Goal: Task Accomplishment & Management: Manage account settings

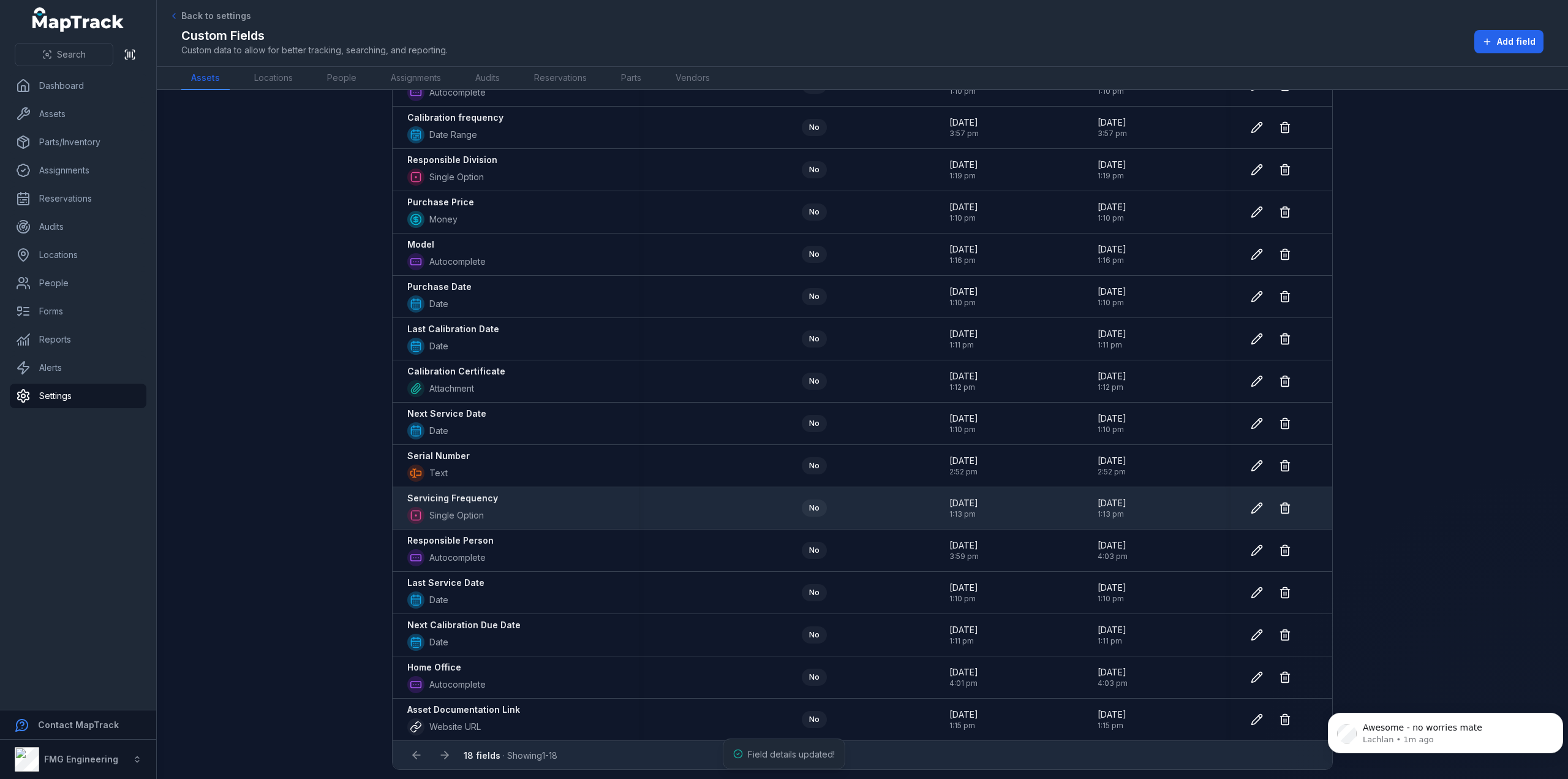
scroll to position [67, 0]
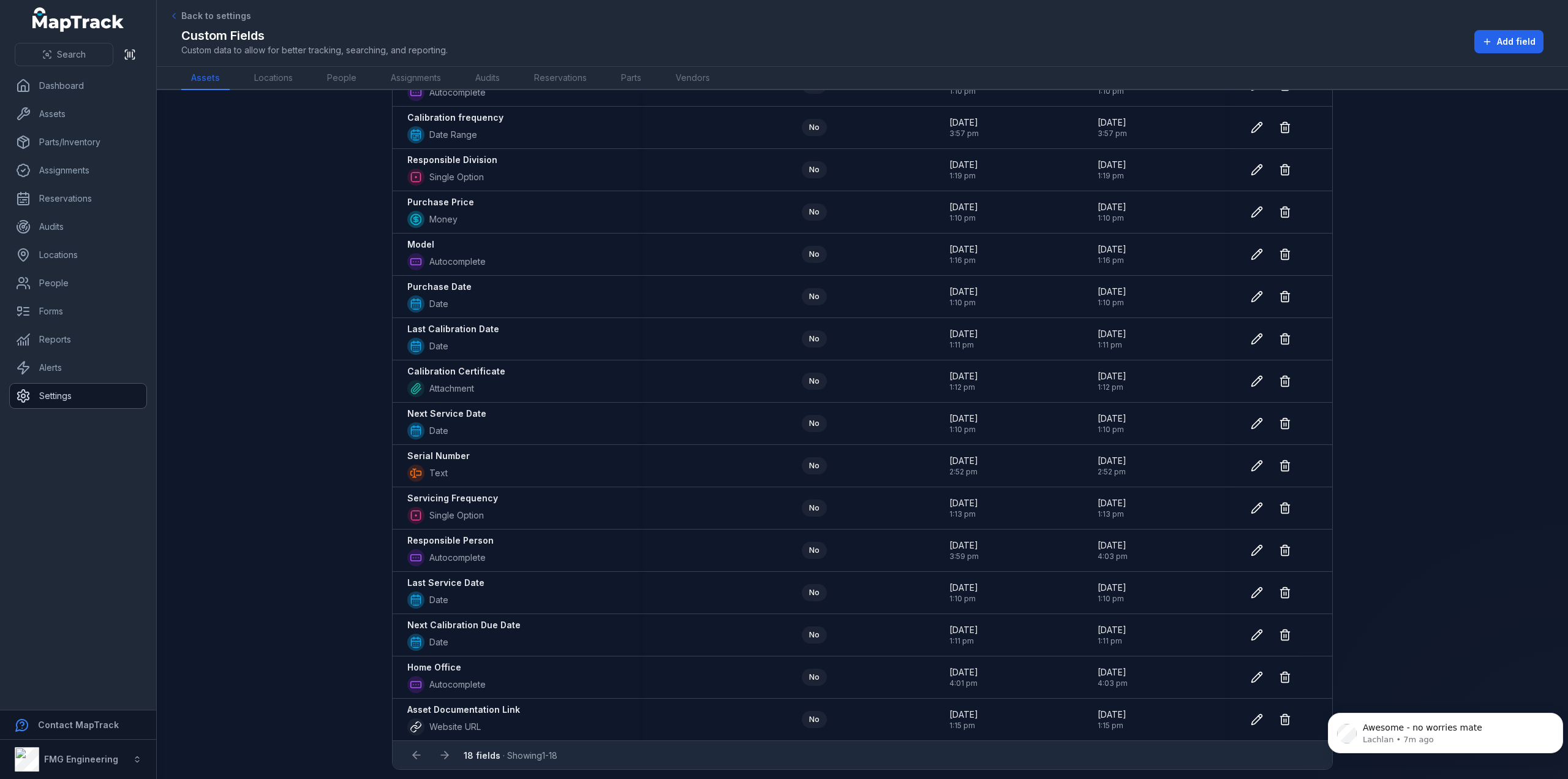
click at [80, 394] on link "Settings" at bounding box center [78, 396] width 137 height 24
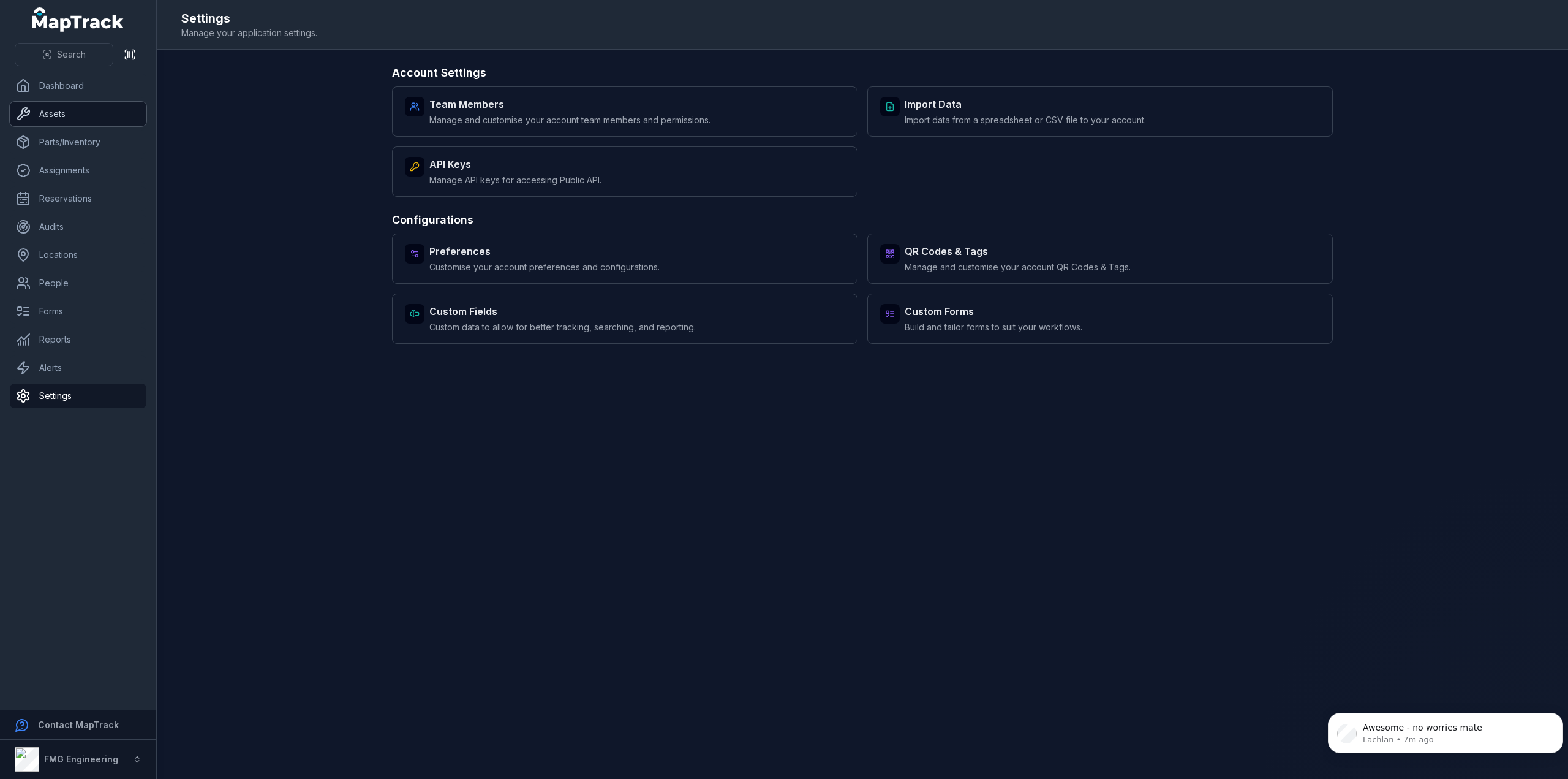
click at [73, 118] on link "Assets" at bounding box center [78, 113] width 137 height 24
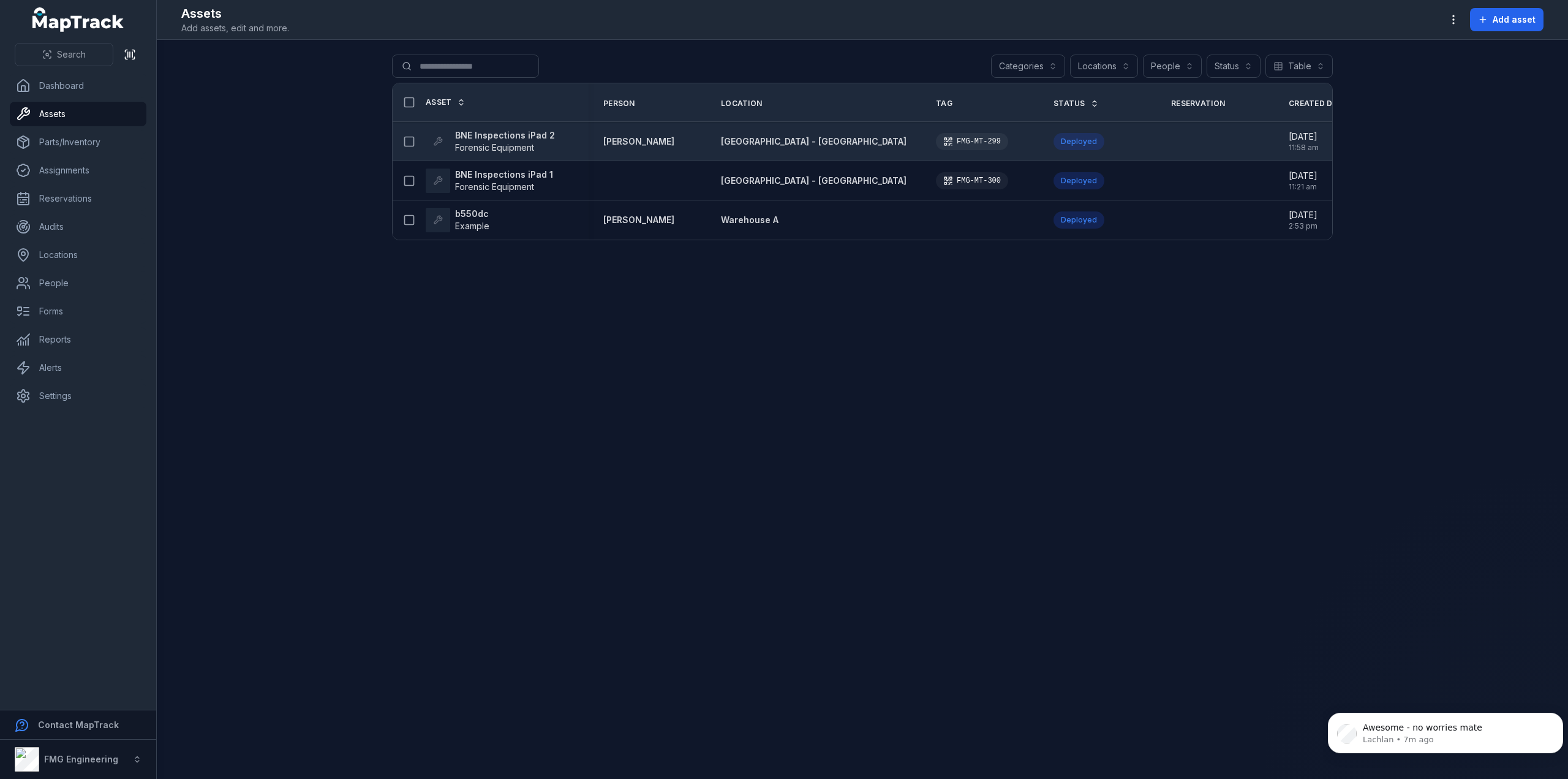
click at [506, 138] on strong "BNE Inspections iPad 2" at bounding box center [505, 135] width 100 height 12
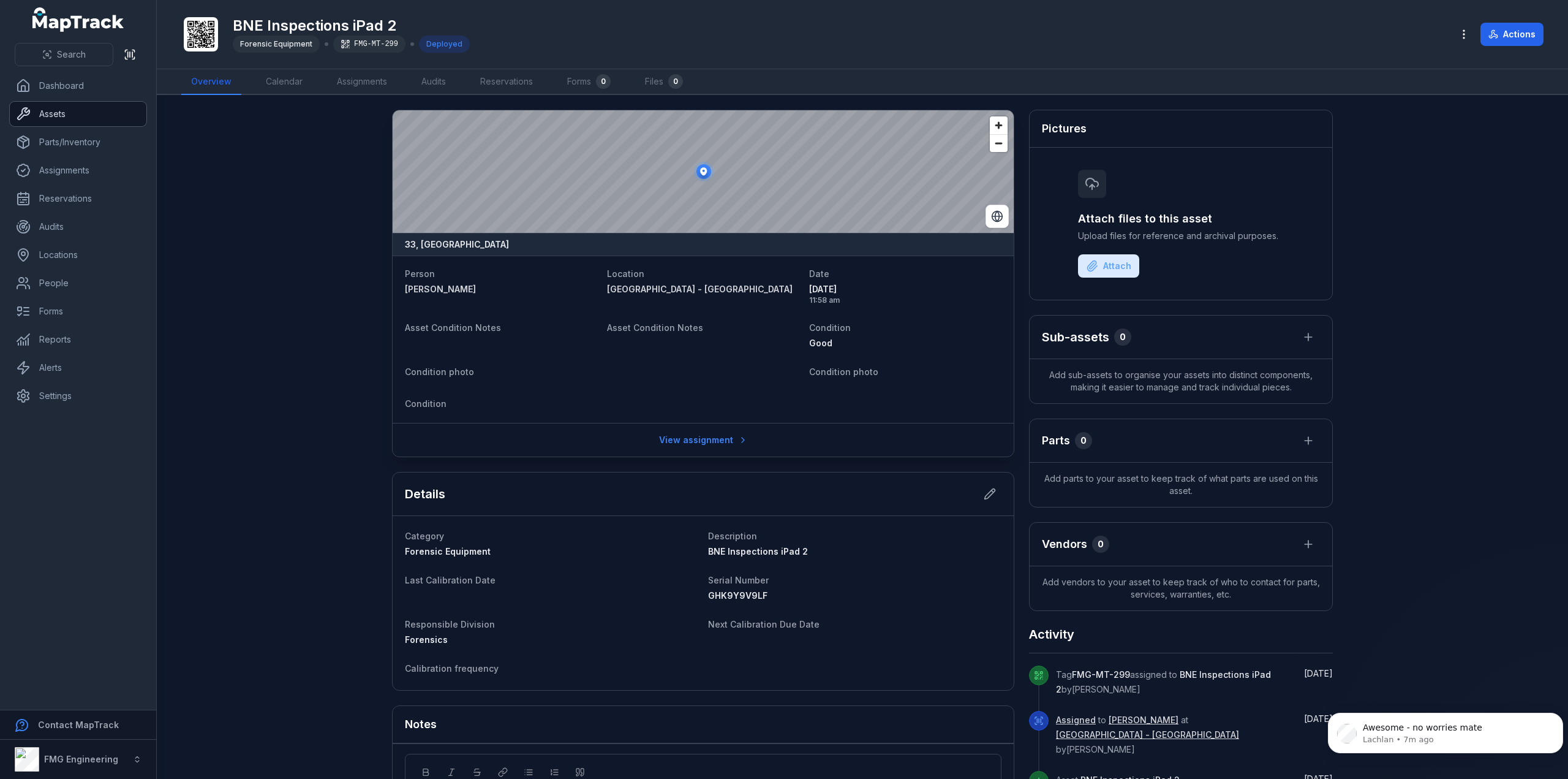
click at [55, 119] on link "Assets" at bounding box center [78, 113] width 137 height 24
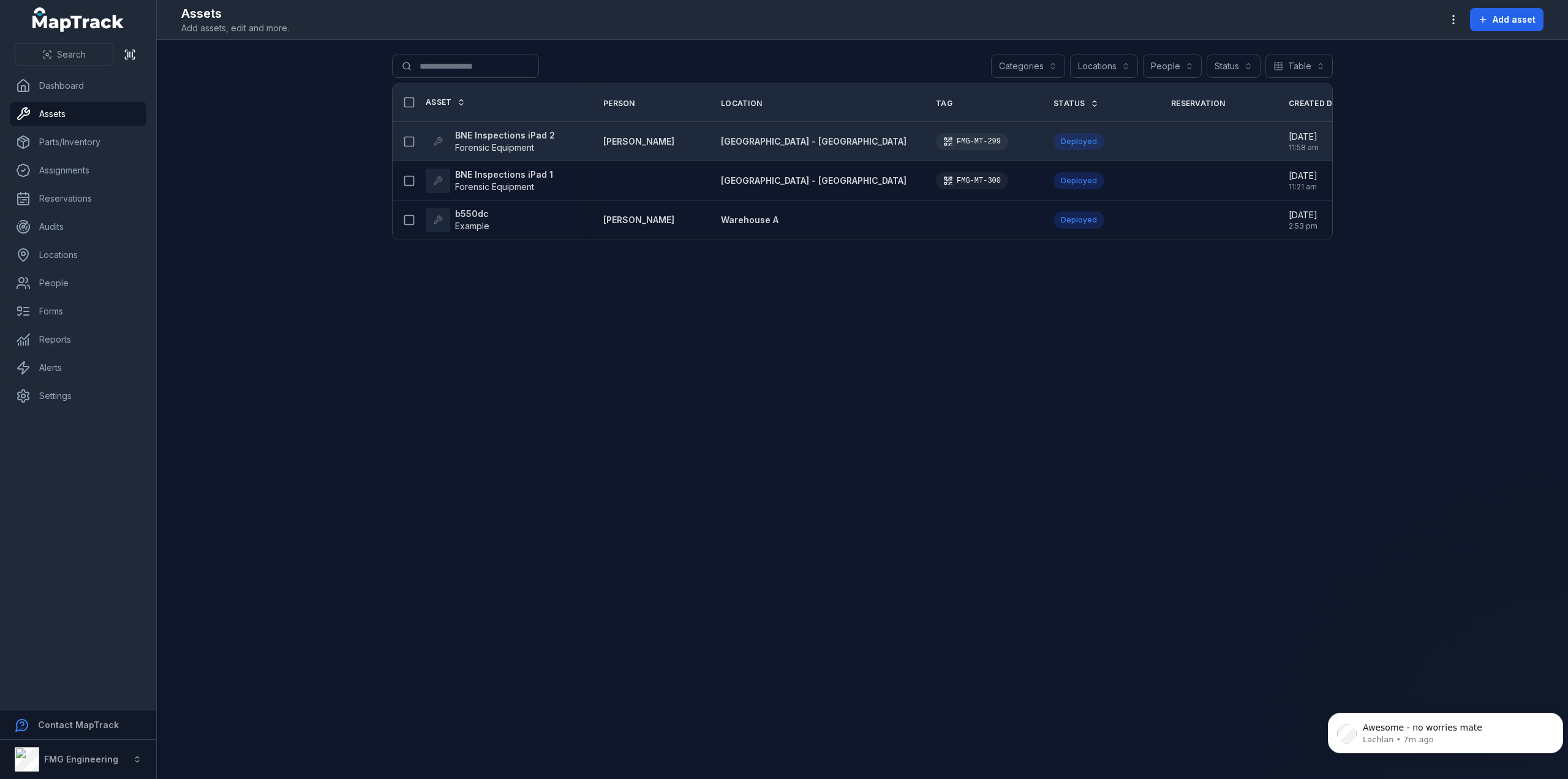
click at [487, 134] on strong "BNE Inspections iPad 2" at bounding box center [505, 135] width 100 height 12
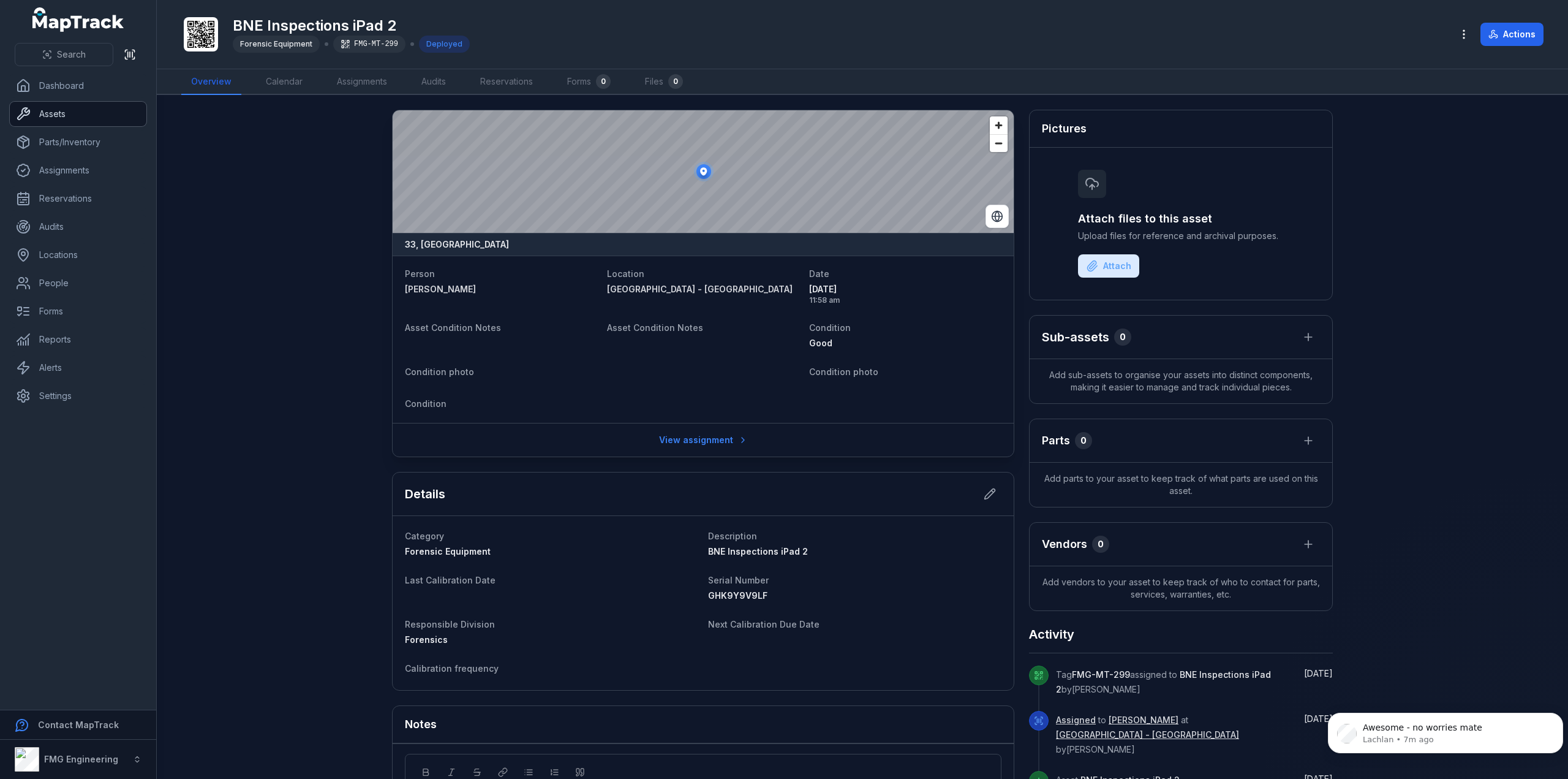
click at [44, 108] on link "Assets" at bounding box center [78, 113] width 137 height 24
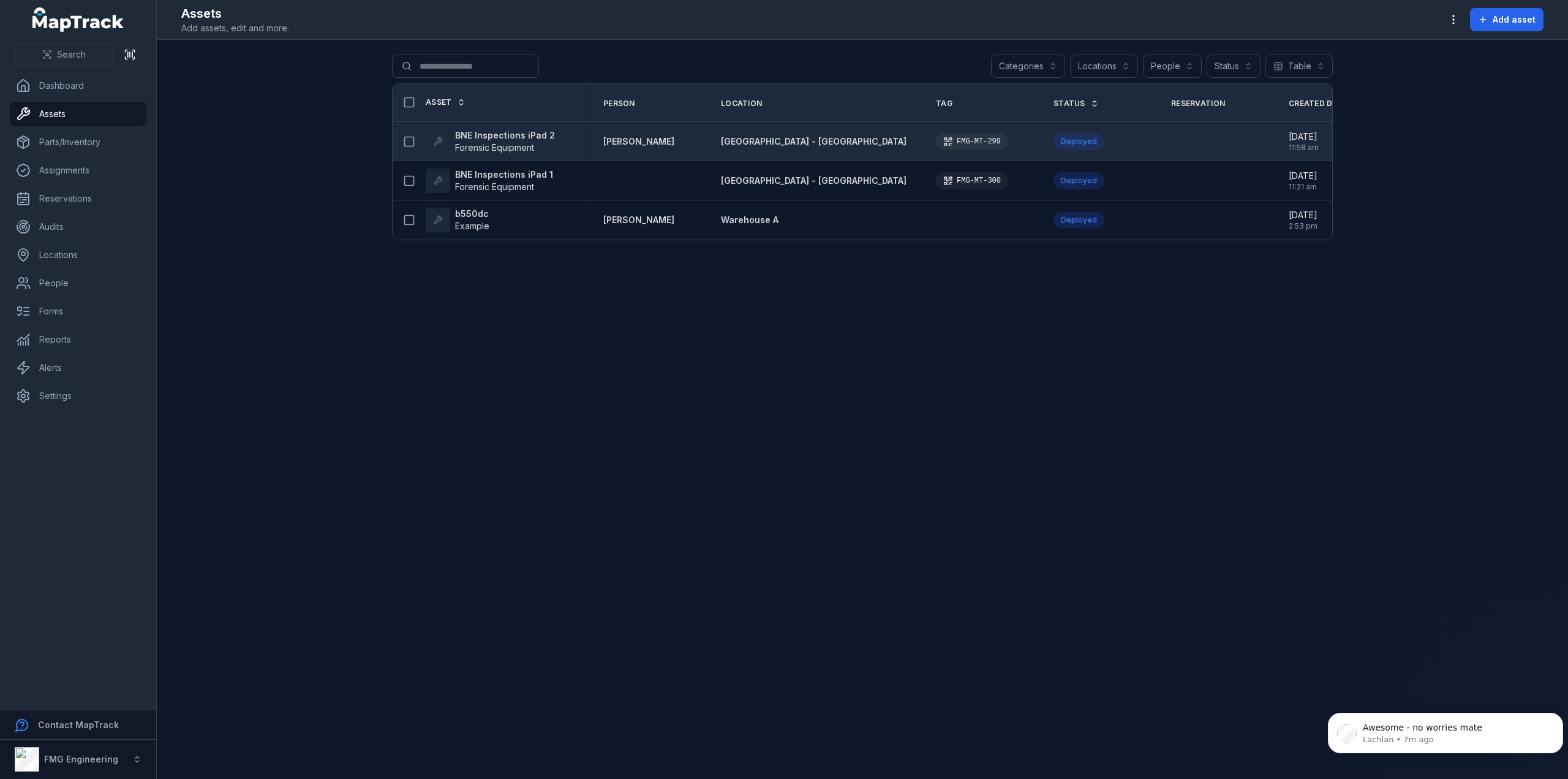
click at [517, 137] on strong "BNE Inspections iPad 2" at bounding box center [505, 135] width 100 height 12
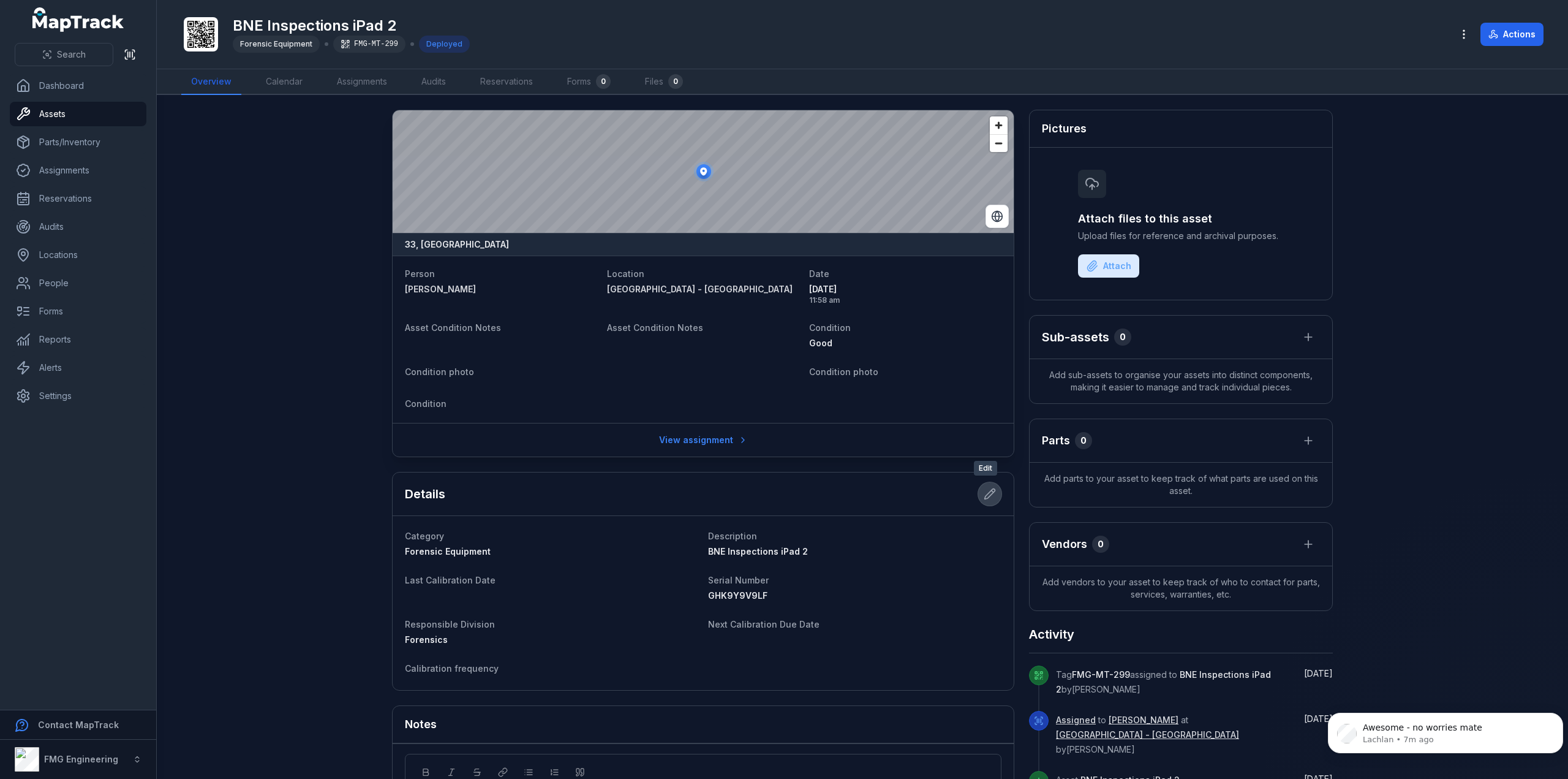
click at [991, 489] on icon at bounding box center [990, 494] width 12 height 12
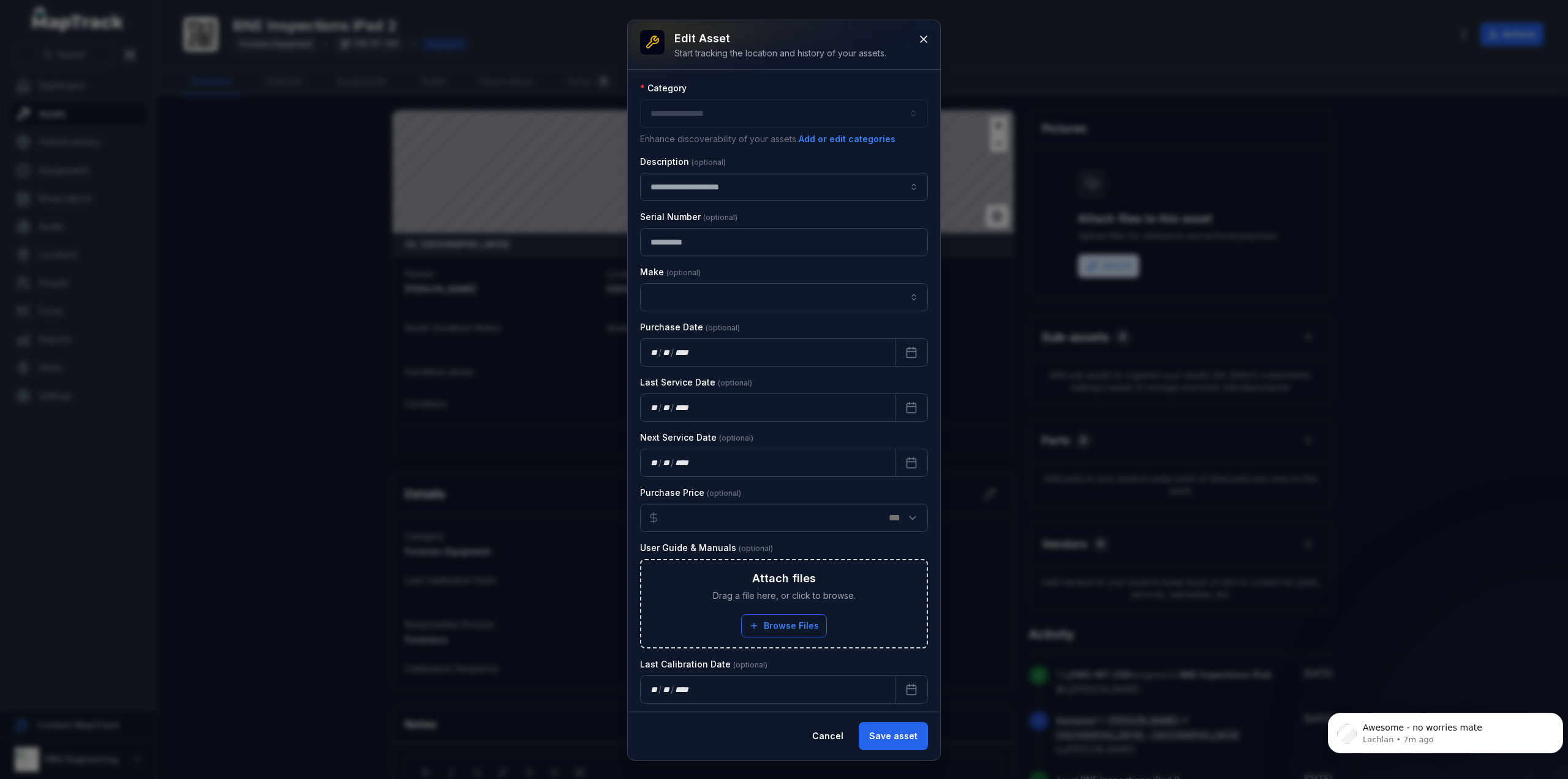
type input "**********"
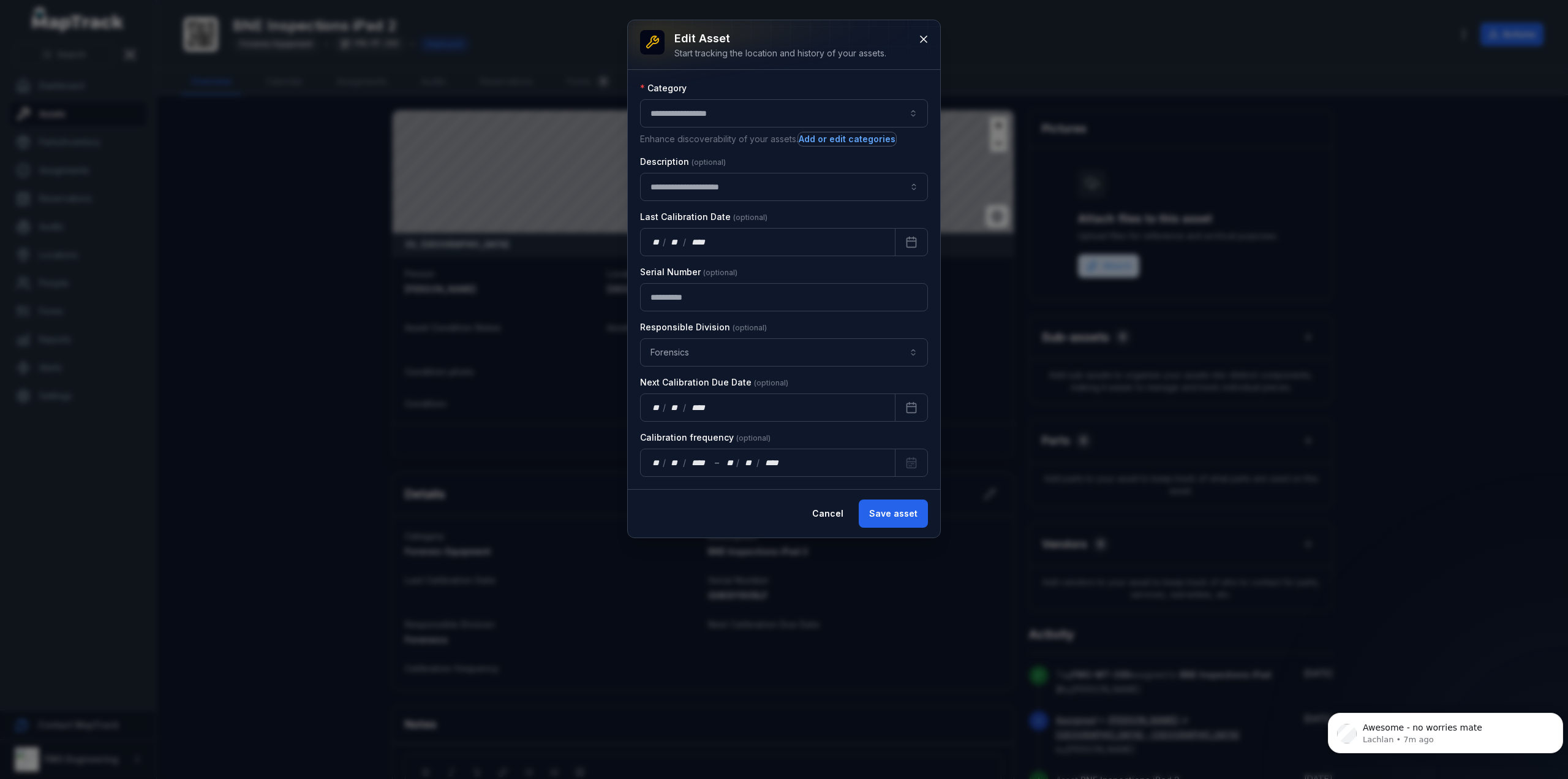
click at [833, 135] on button "Add or edit categories" at bounding box center [848, 139] width 98 height 14
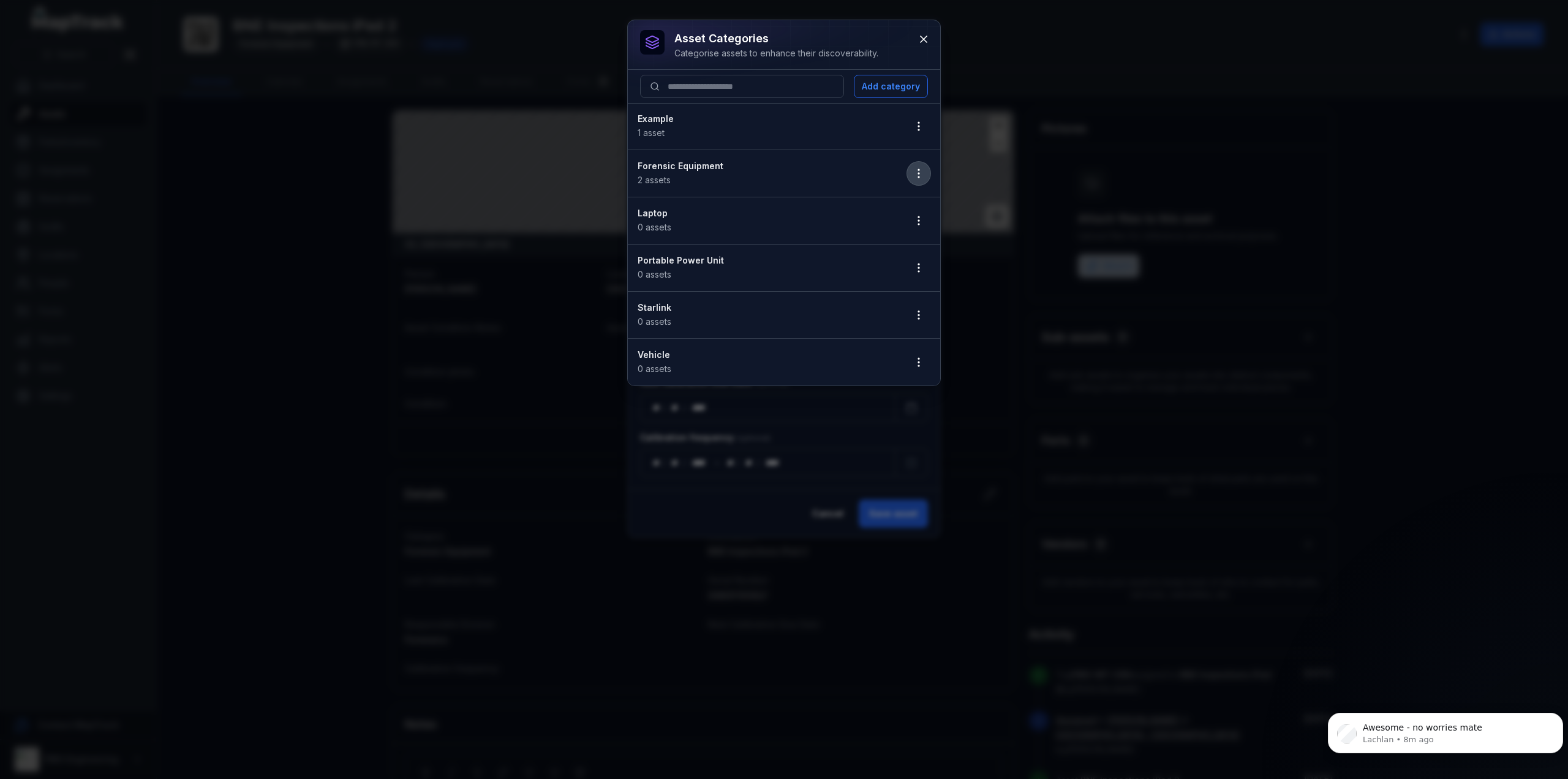
click at [923, 170] on icon "button" at bounding box center [919, 173] width 12 height 12
click at [893, 204] on div "Edit" at bounding box center [857, 204] width 136 height 22
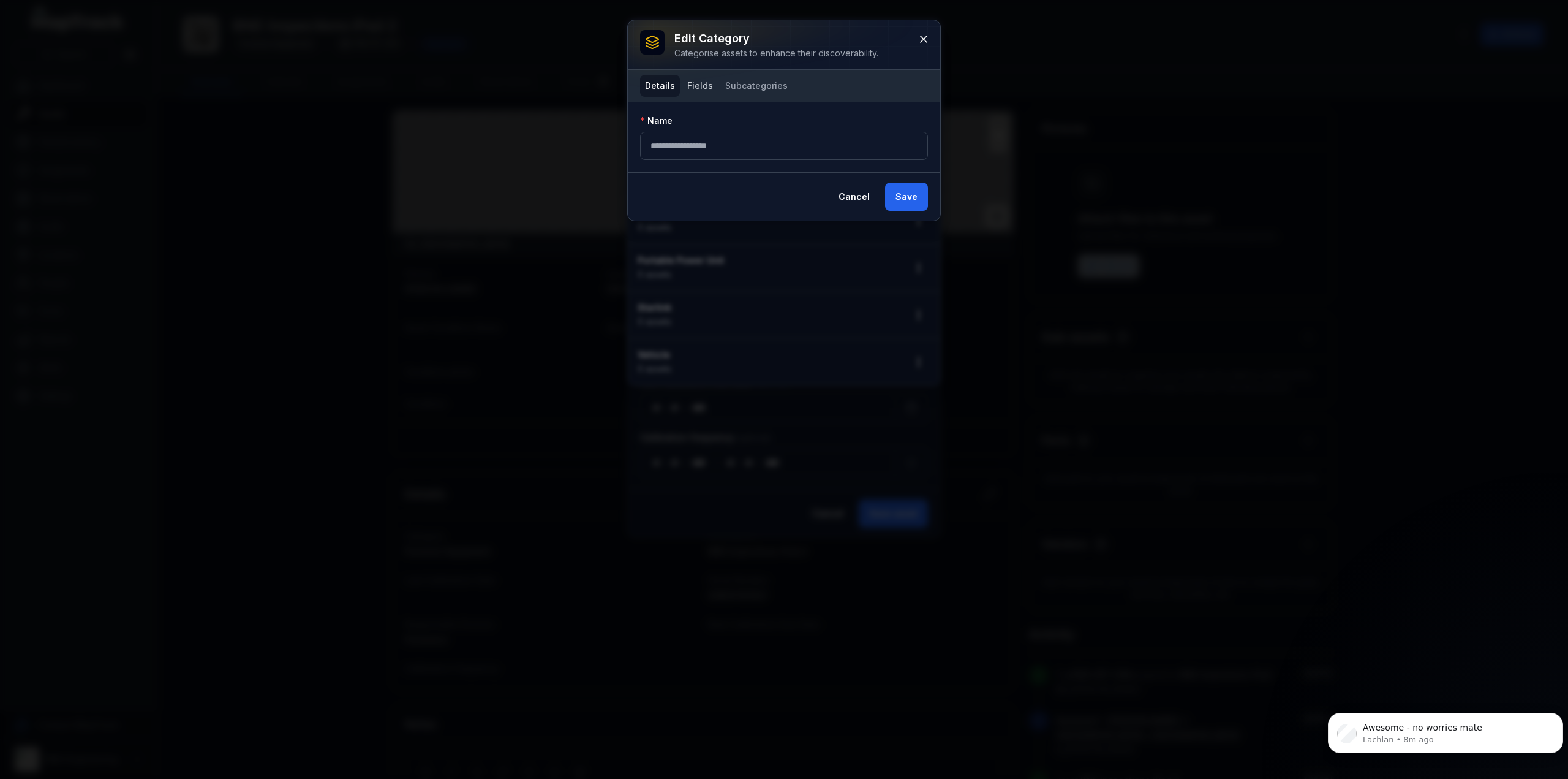
click at [685, 85] on button "Fields" at bounding box center [700, 85] width 36 height 22
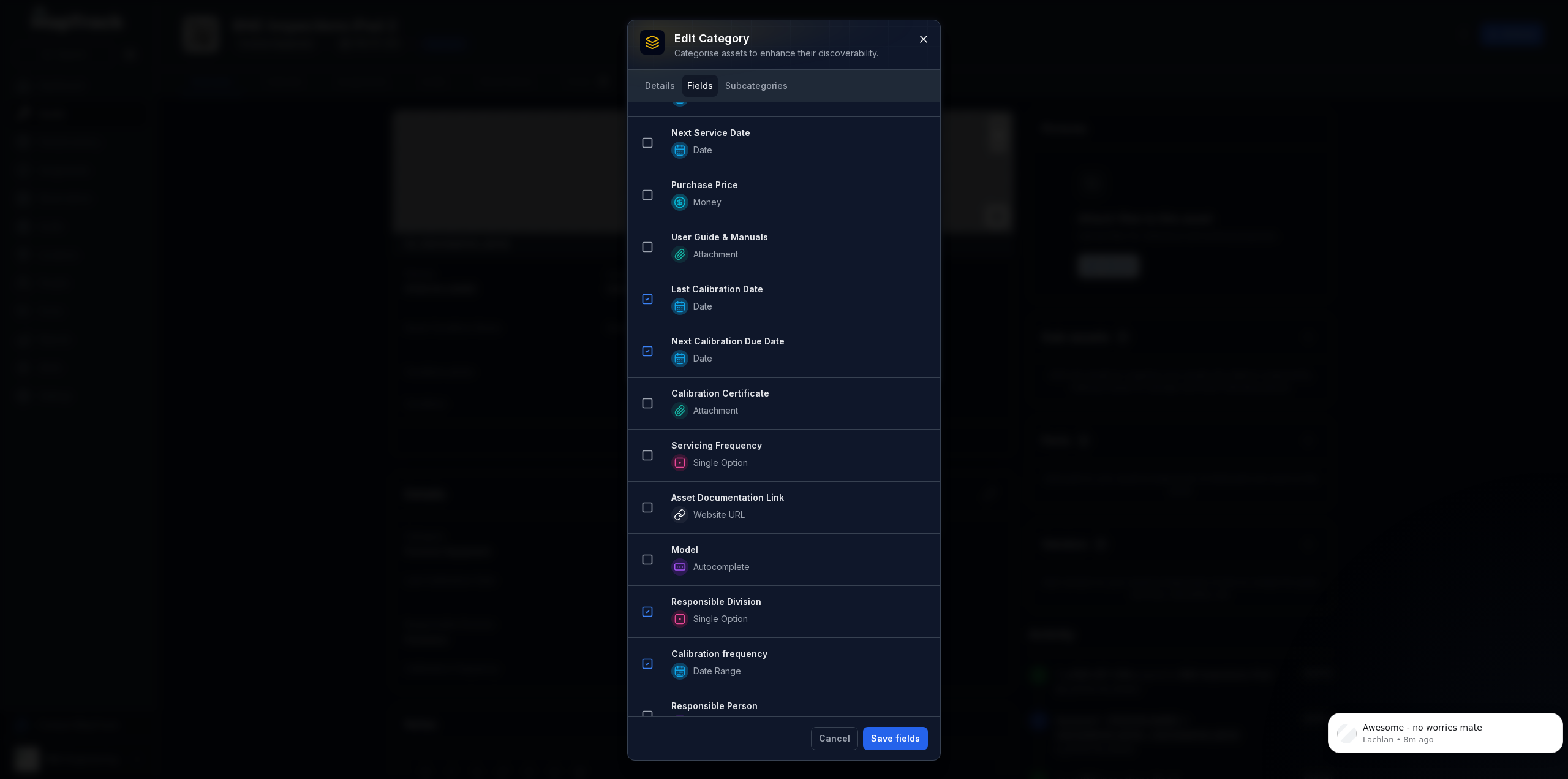
scroll to position [670, 0]
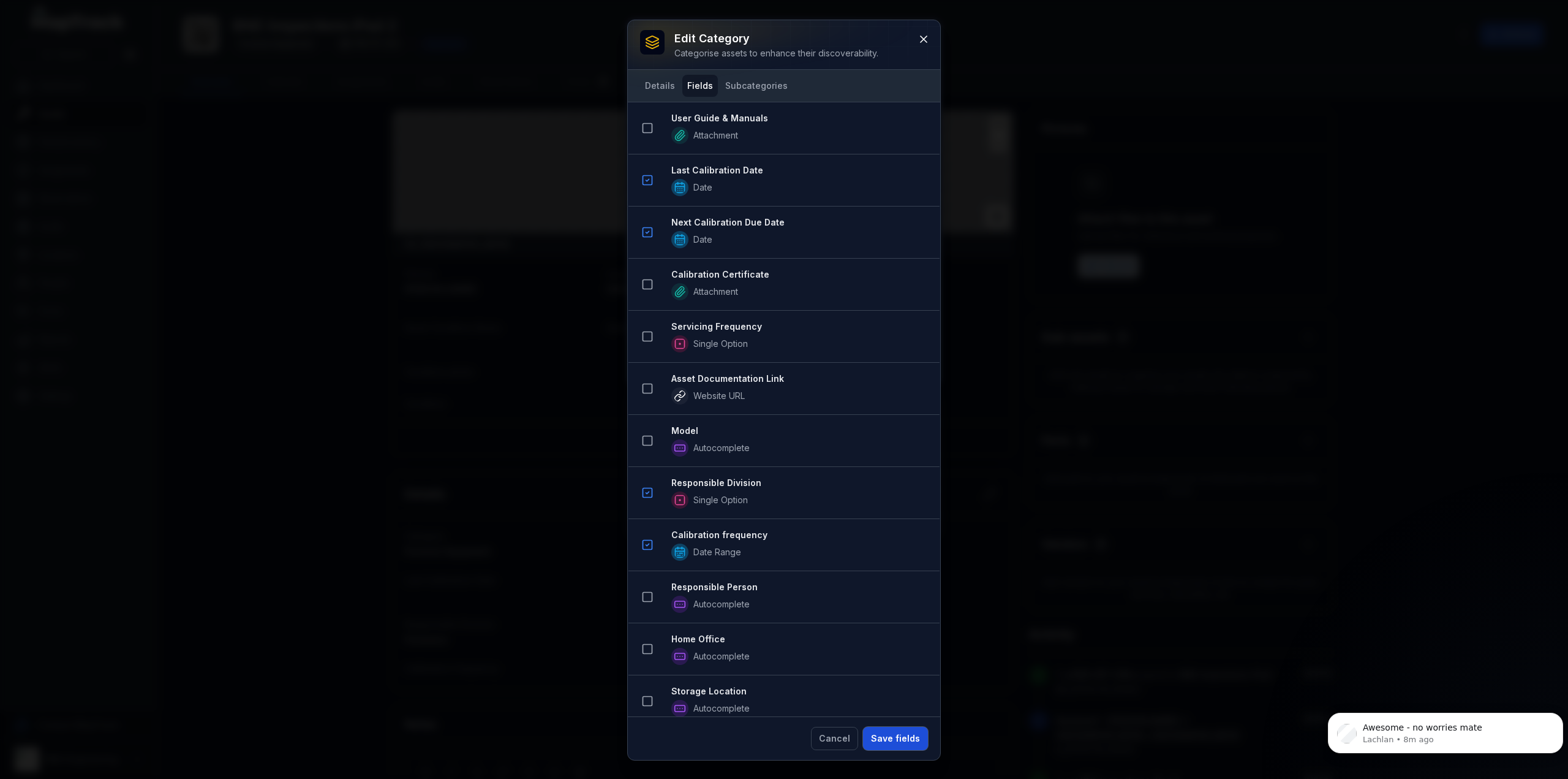
click at [885, 740] on button "Save fields" at bounding box center [896, 738] width 65 height 23
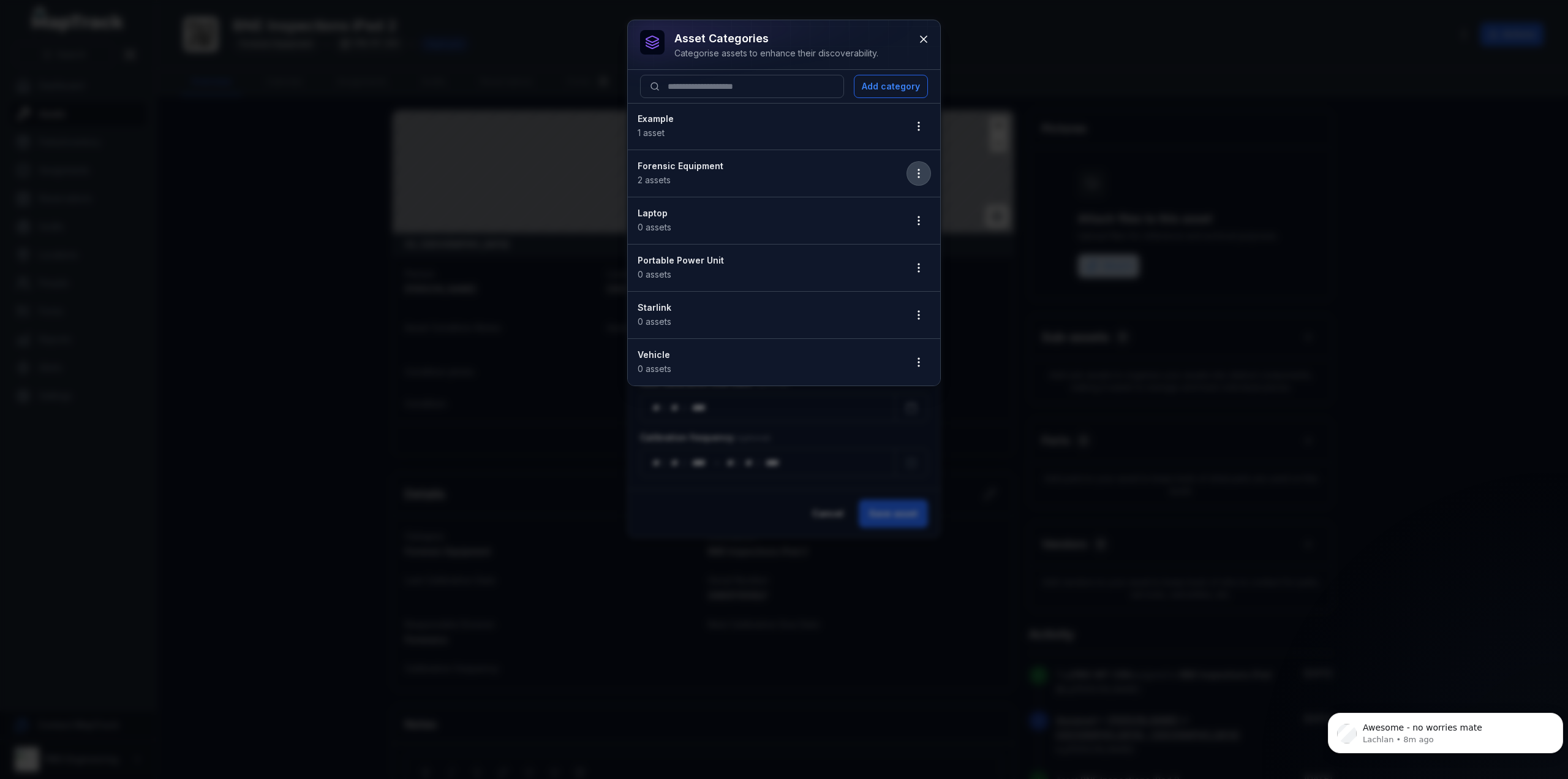
click at [917, 169] on icon "button" at bounding box center [919, 173] width 12 height 12
click at [856, 235] on div "Duplicate" at bounding box center [857, 237] width 136 height 22
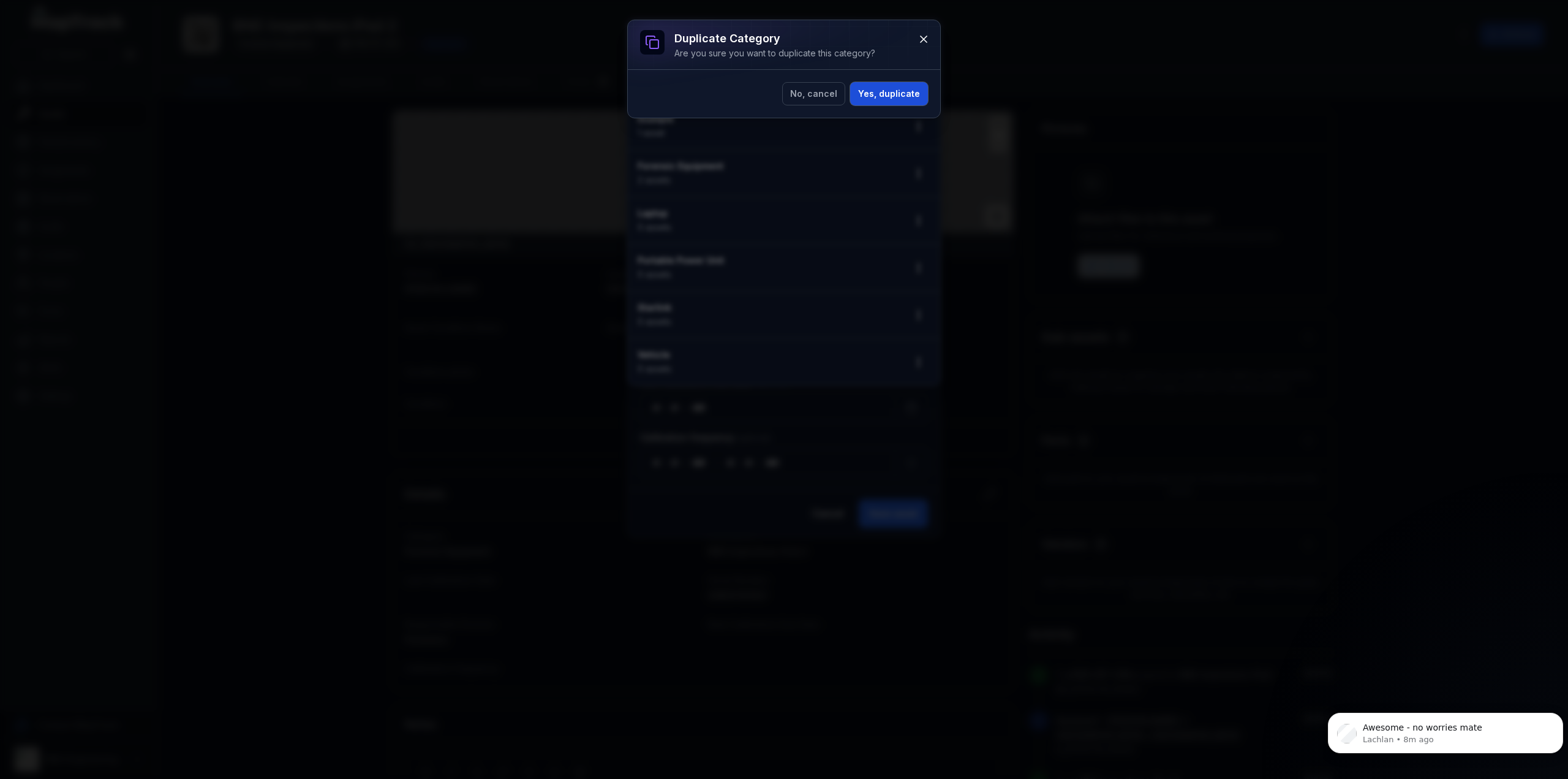
click at [878, 95] on button "Yes, duplicate" at bounding box center [889, 94] width 78 height 23
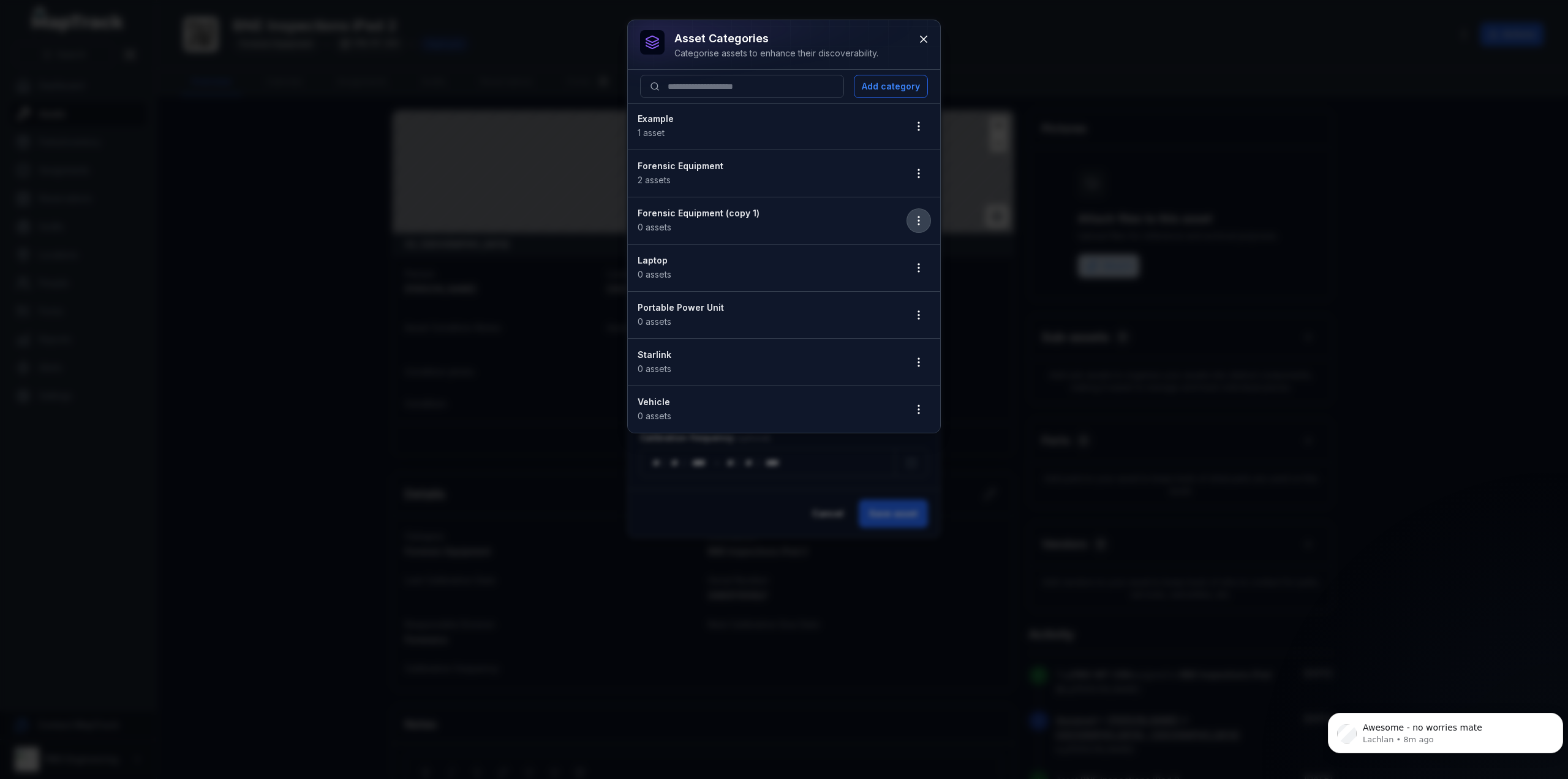
click at [926, 218] on button "button" at bounding box center [919, 220] width 23 height 23
click at [888, 244] on div "Edit" at bounding box center [857, 251] width 136 height 22
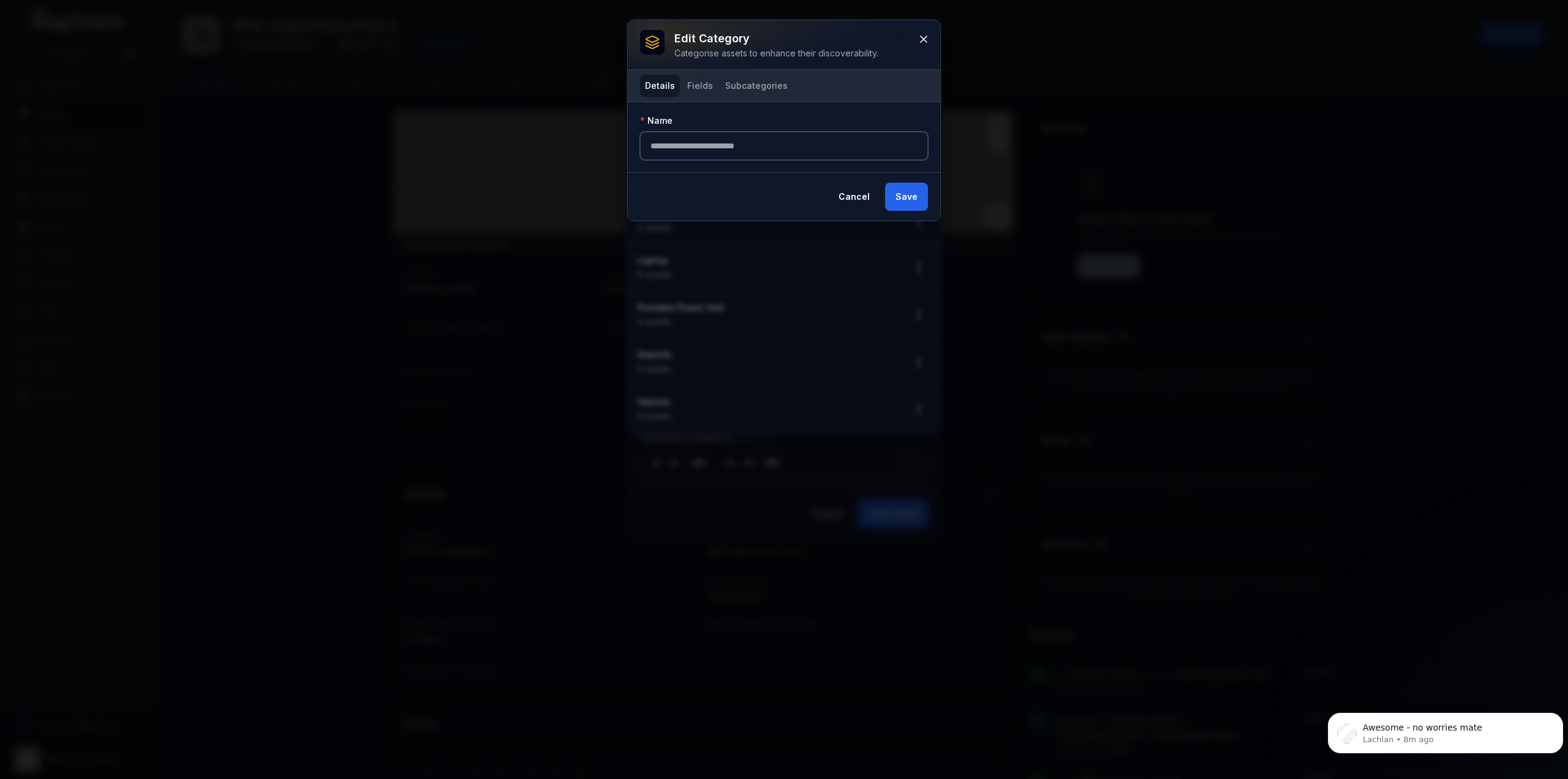
drag, startPoint x: 795, startPoint y: 144, endPoint x: 566, endPoint y: 160, distance: 229.6
click at [566, 160] on div "**********" at bounding box center [784, 390] width 1568 height 779
type input "**********"
click at [915, 203] on button "Save" at bounding box center [906, 196] width 43 height 28
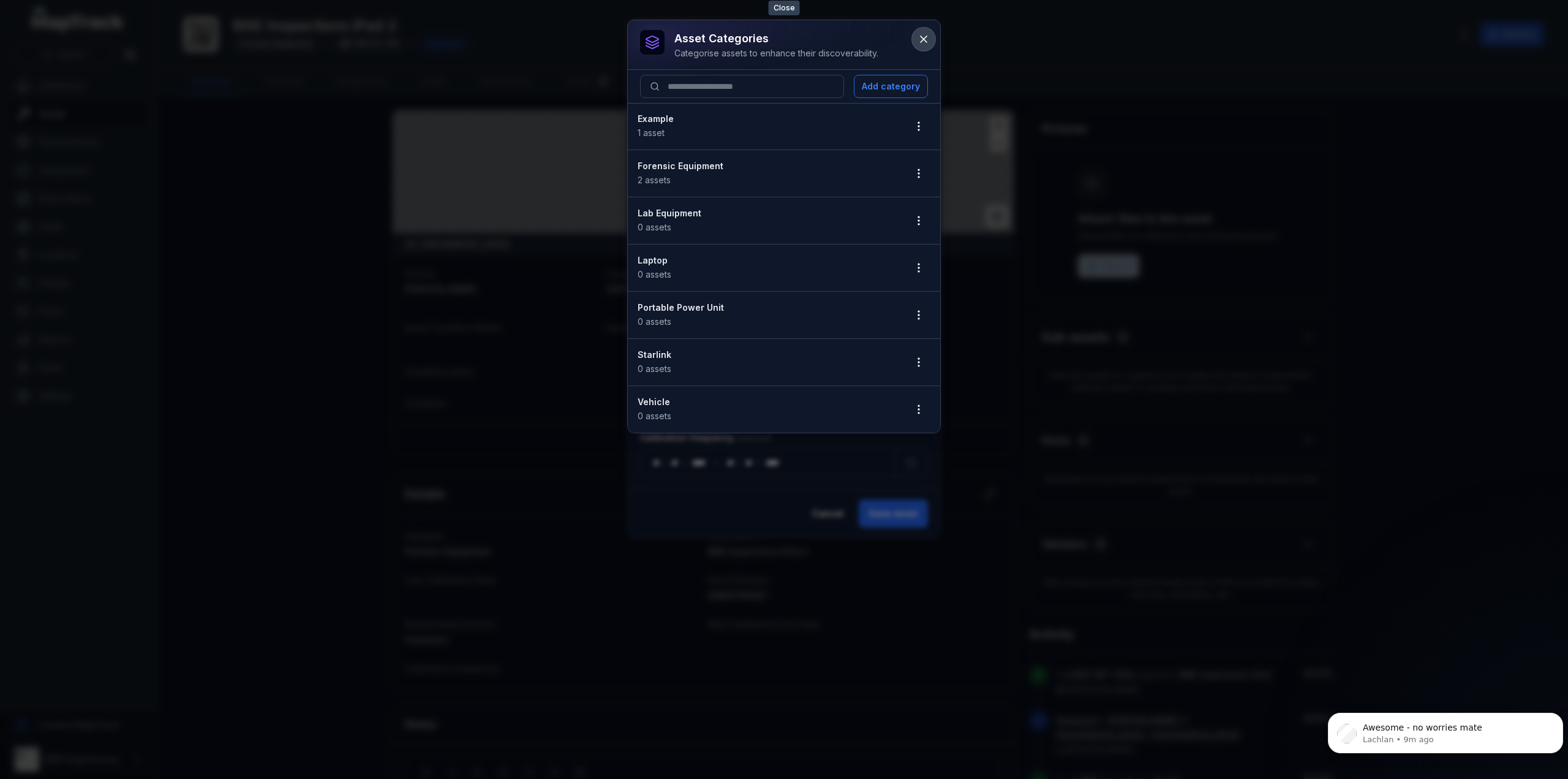
click at [929, 40] on icon at bounding box center [924, 39] width 12 height 12
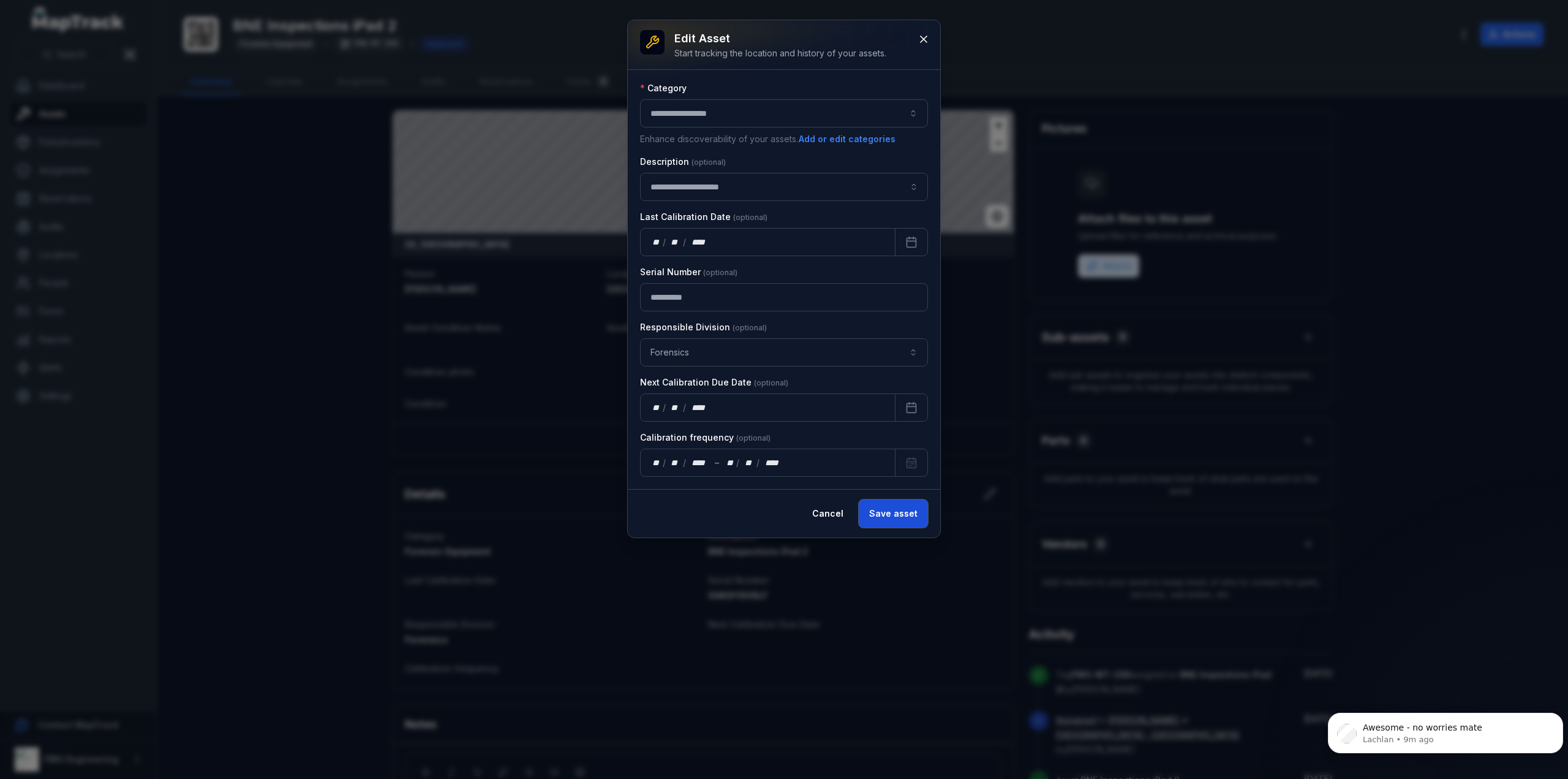
click at [898, 509] on button "Save asset" at bounding box center [894, 513] width 70 height 28
